Goal: Task Accomplishment & Management: Use online tool/utility

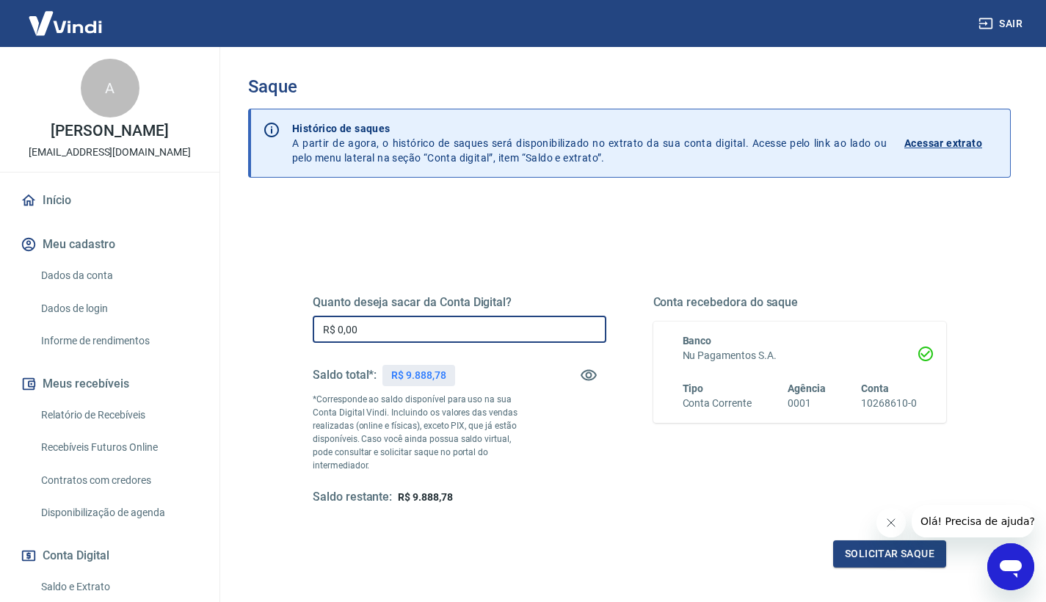
drag, startPoint x: 377, startPoint y: 327, endPoint x: 301, endPoint y: 321, distance: 76.5
click at [301, 321] on div "Quanto deseja sacar da Conta Digital? R$ 0,00 ​ Saldo total*: R$ 9.888,78 *Corr…" at bounding box center [629, 407] width 669 height 354
type input "R$ 9.888,78"
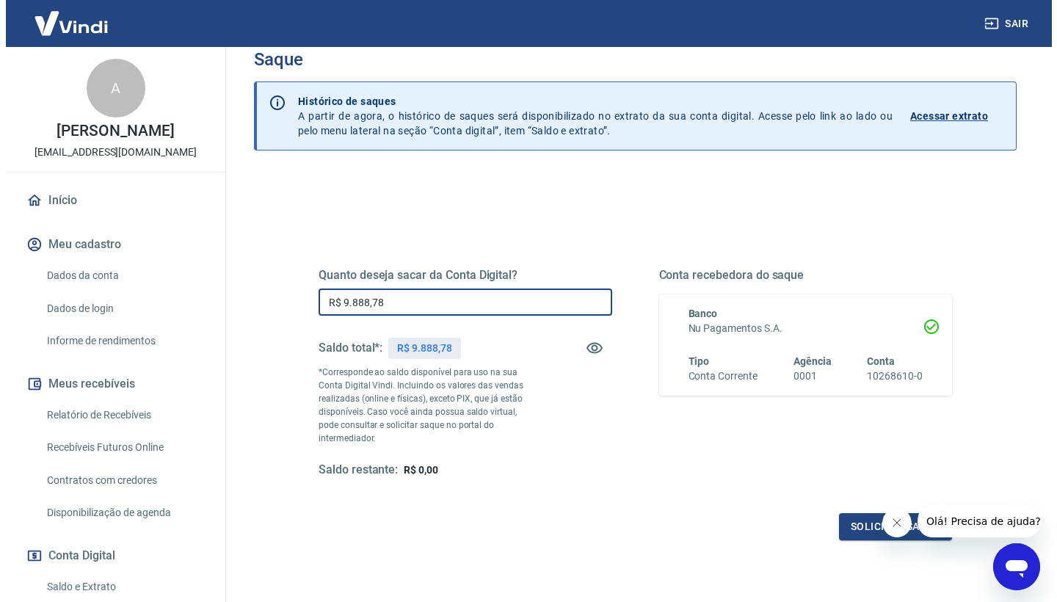
scroll to position [51, 0]
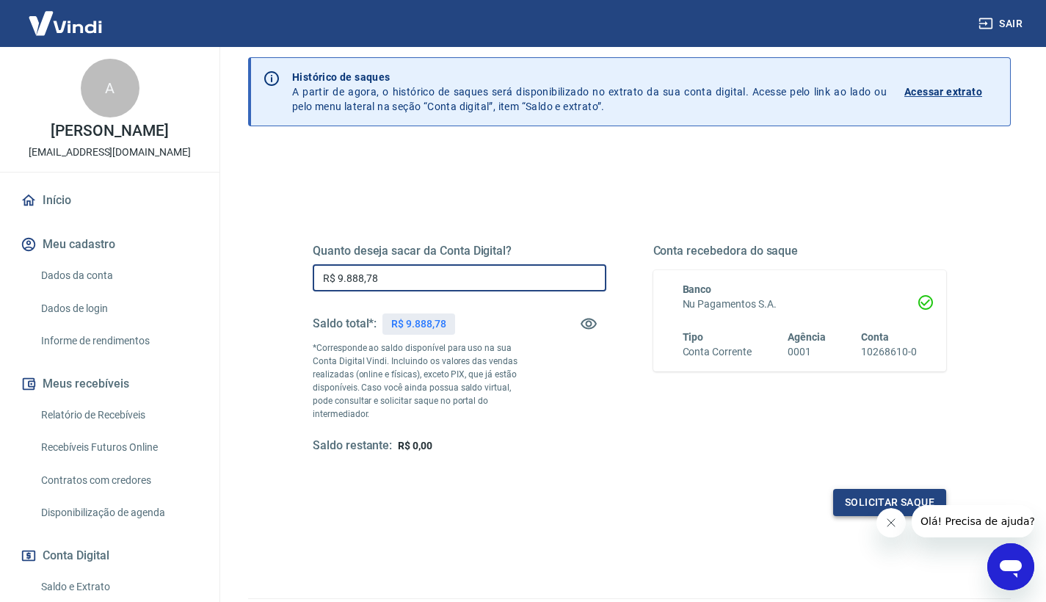
click at [870, 489] on button "Solicitar saque" at bounding box center [889, 502] width 113 height 27
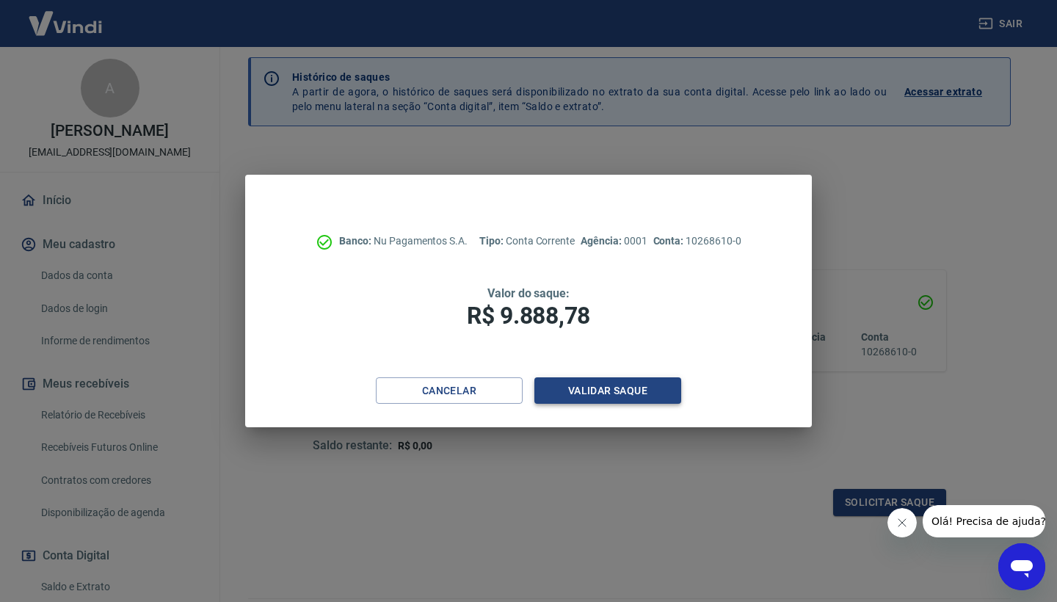
click at [608, 390] on button "Validar saque" at bounding box center [607, 390] width 147 height 27
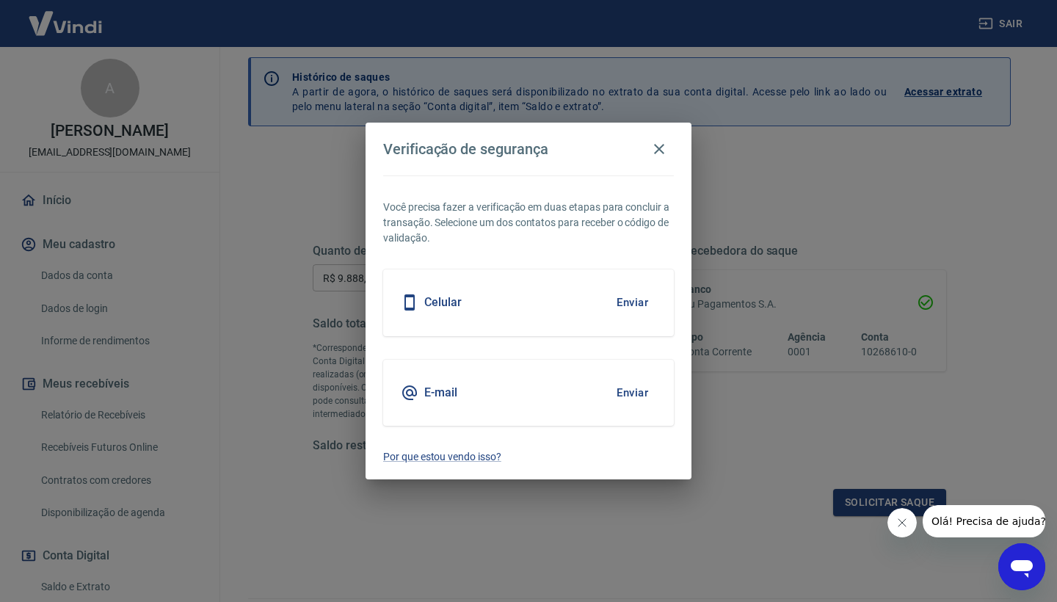
click at [642, 298] on button "Enviar" at bounding box center [632, 302] width 48 height 31
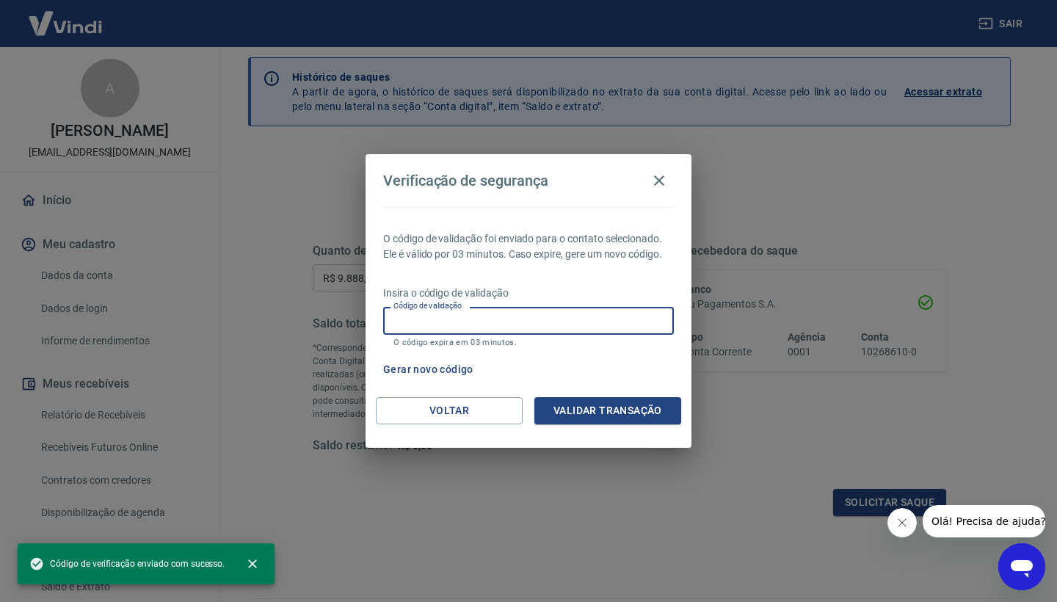
click at [492, 320] on input "Código de validação" at bounding box center [528, 320] width 291 height 27
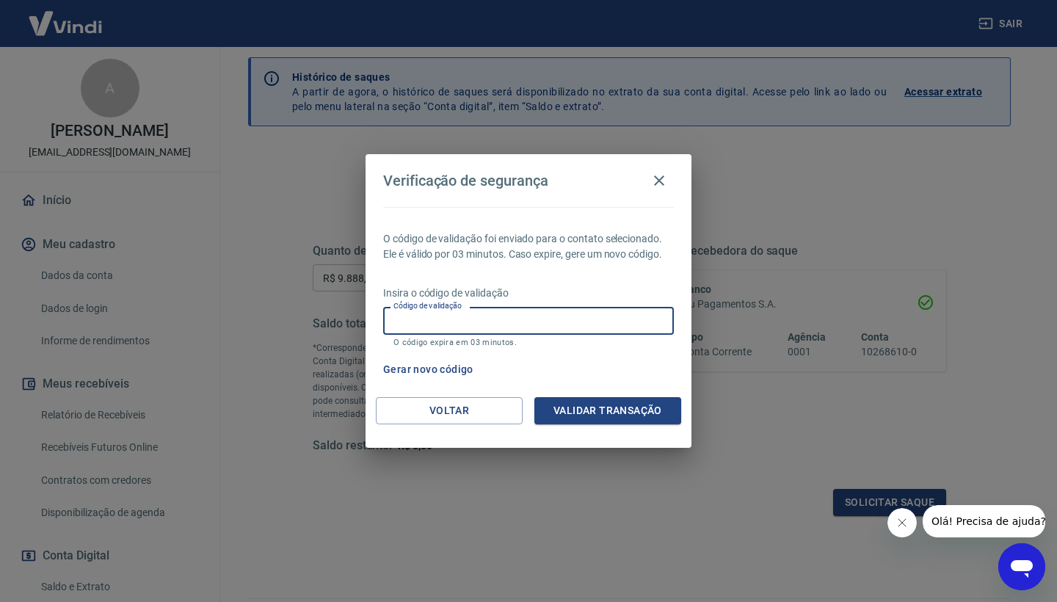
click at [492, 320] on input "Código de validação" at bounding box center [528, 320] width 291 height 27
click at [490, 323] on input "Código de validação" at bounding box center [528, 320] width 291 height 27
type input "126693"
click at [607, 416] on button "Validar transação" at bounding box center [607, 410] width 147 height 27
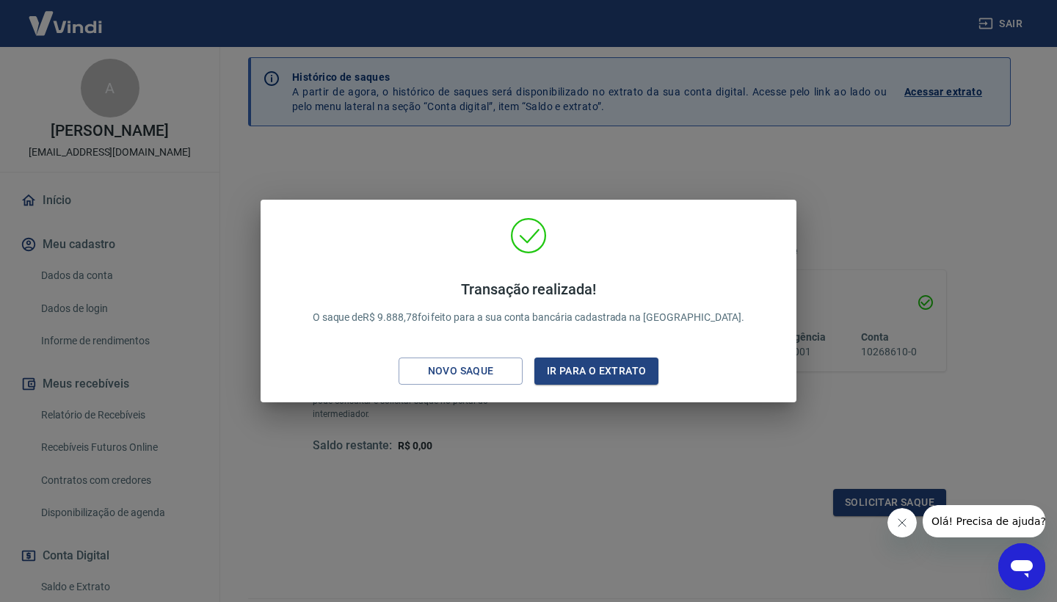
click at [812, 181] on div "Transação realizada! O saque de R$ 9.888,78 foi feito para a sua conta bancária…" at bounding box center [528, 301] width 1057 height 602
